Goal: Check status

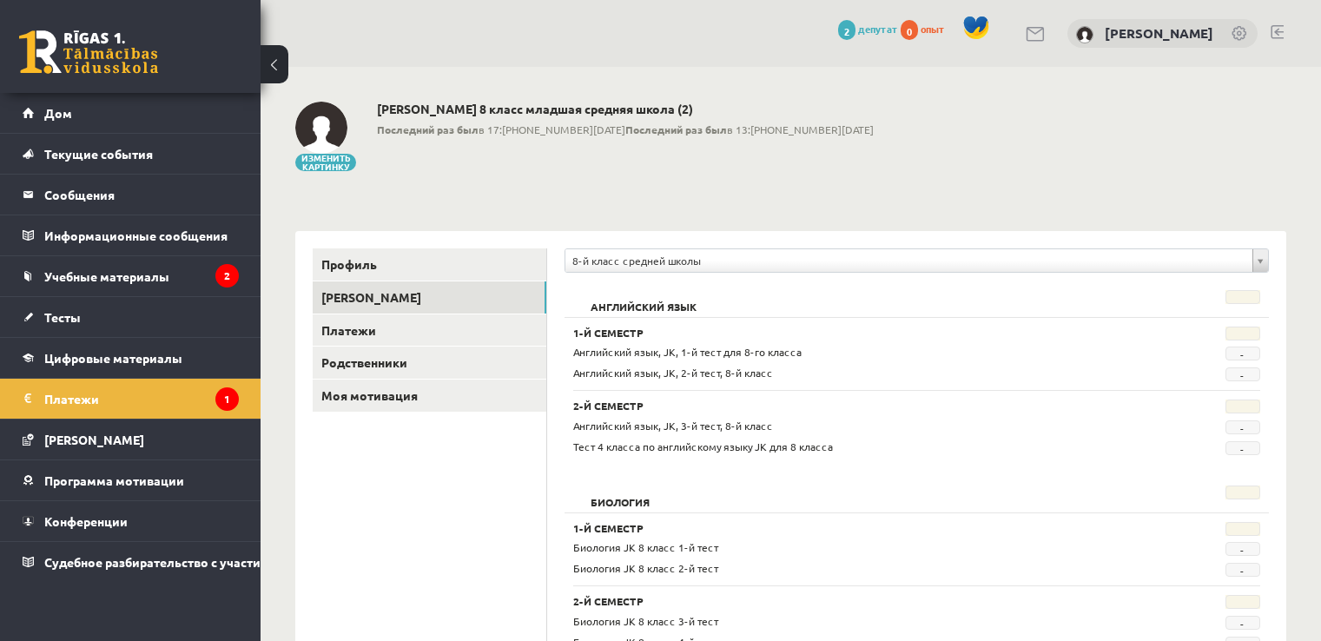
scroll to position [3201, 0]
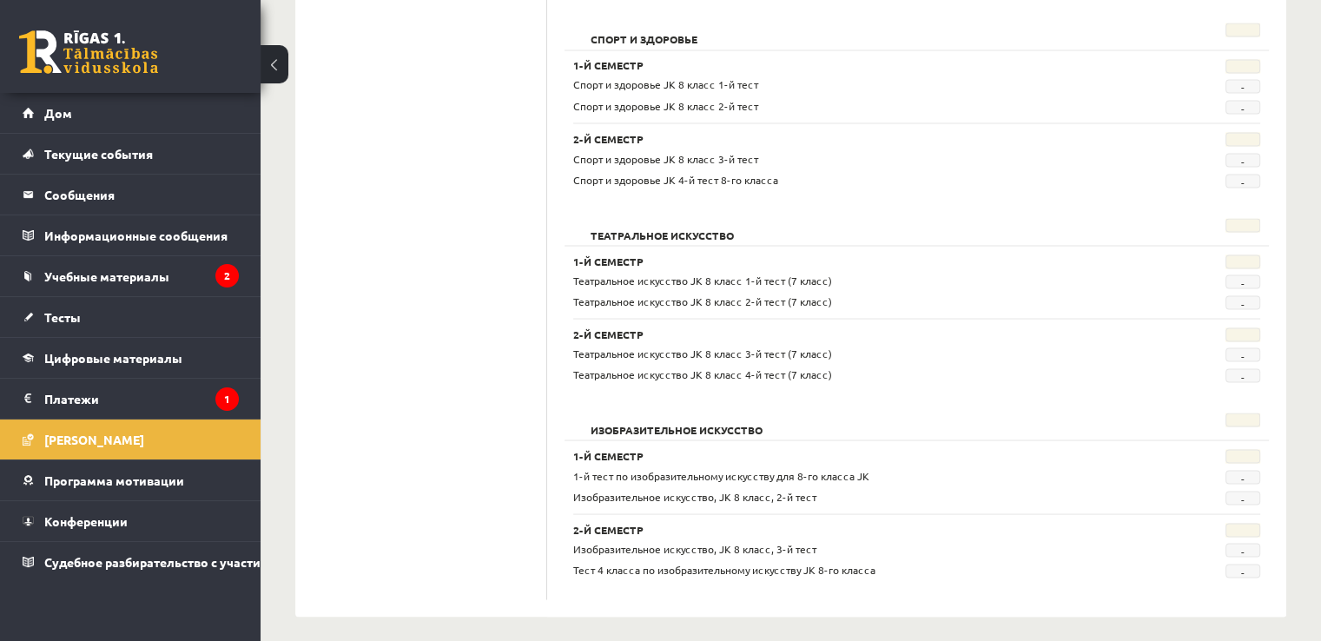
scroll to position [3201, 0]
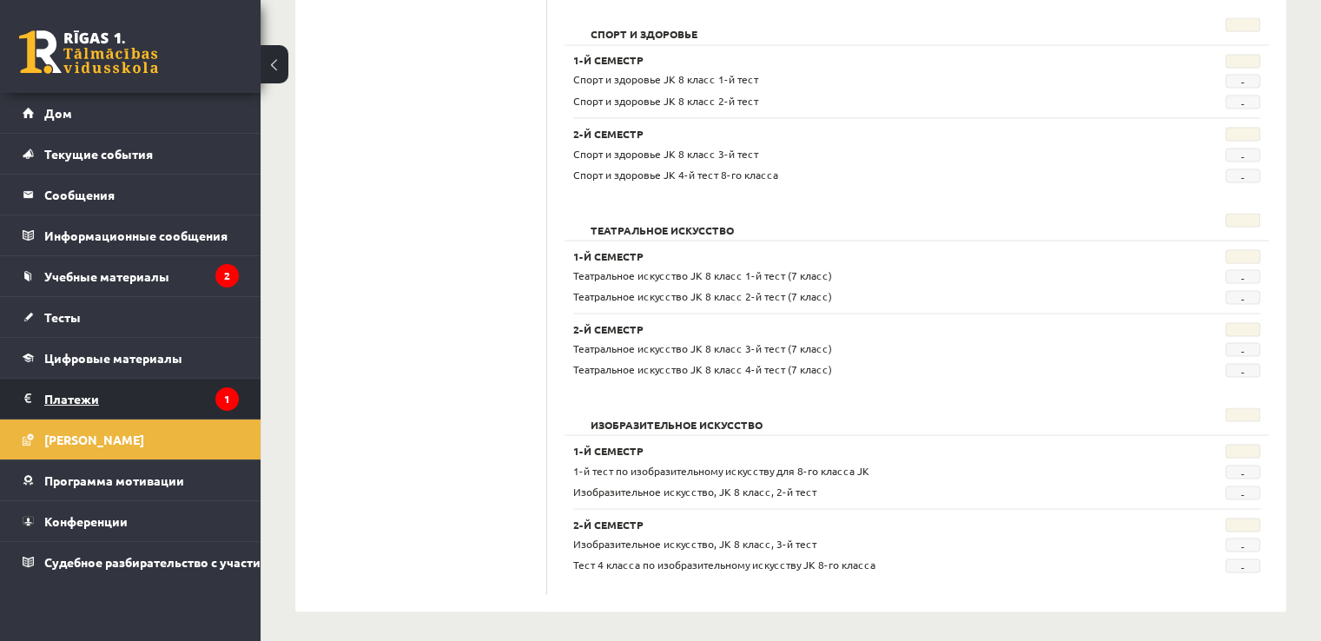
click at [104, 385] on legend "Платежи 1" at bounding box center [141, 399] width 195 height 40
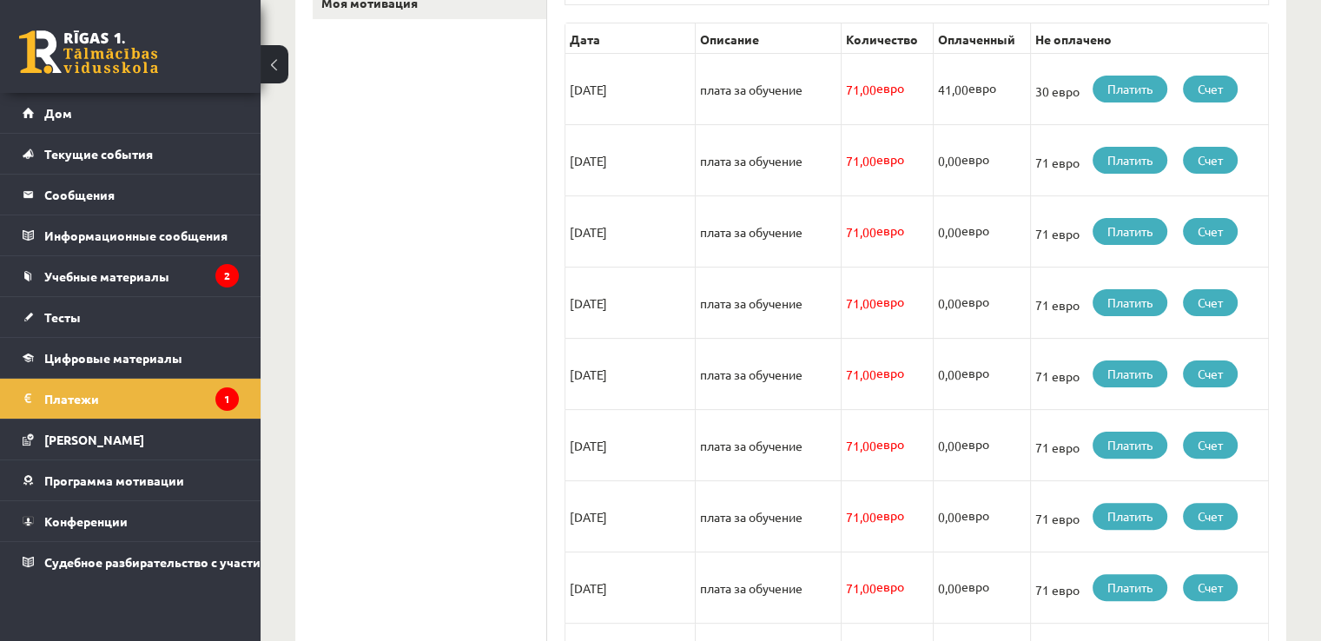
scroll to position [289, 0]
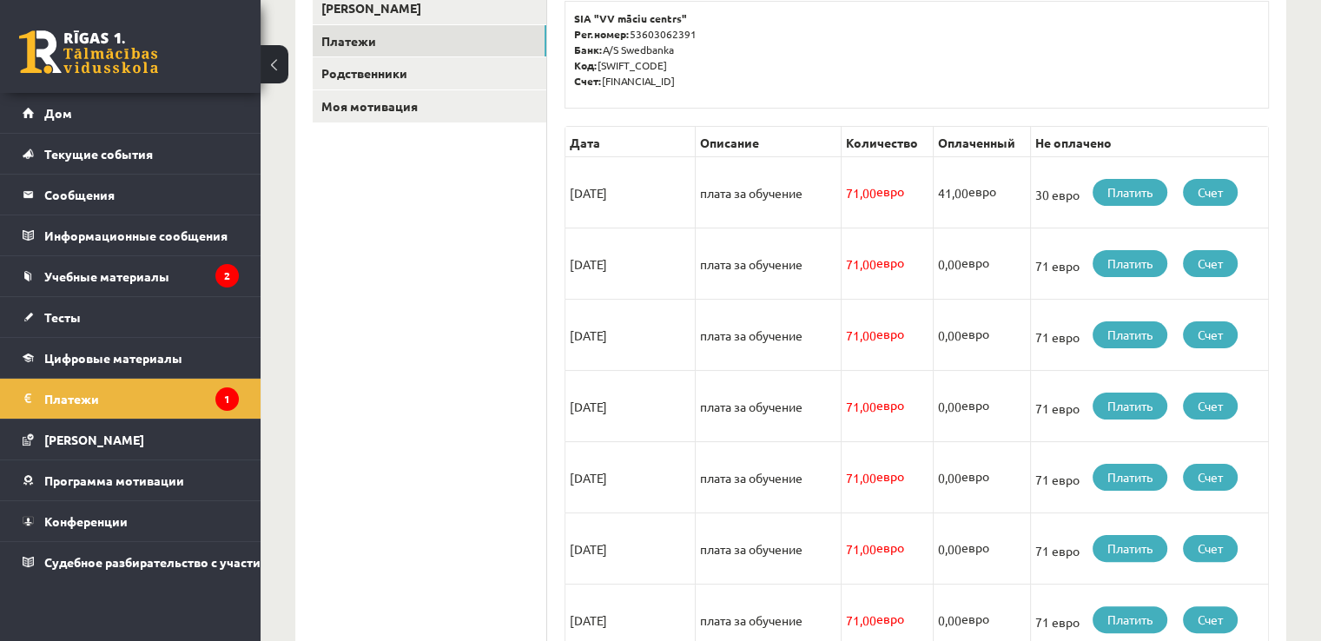
scroll to position [294, 0]
